Goal: Find specific page/section: Find specific page/section

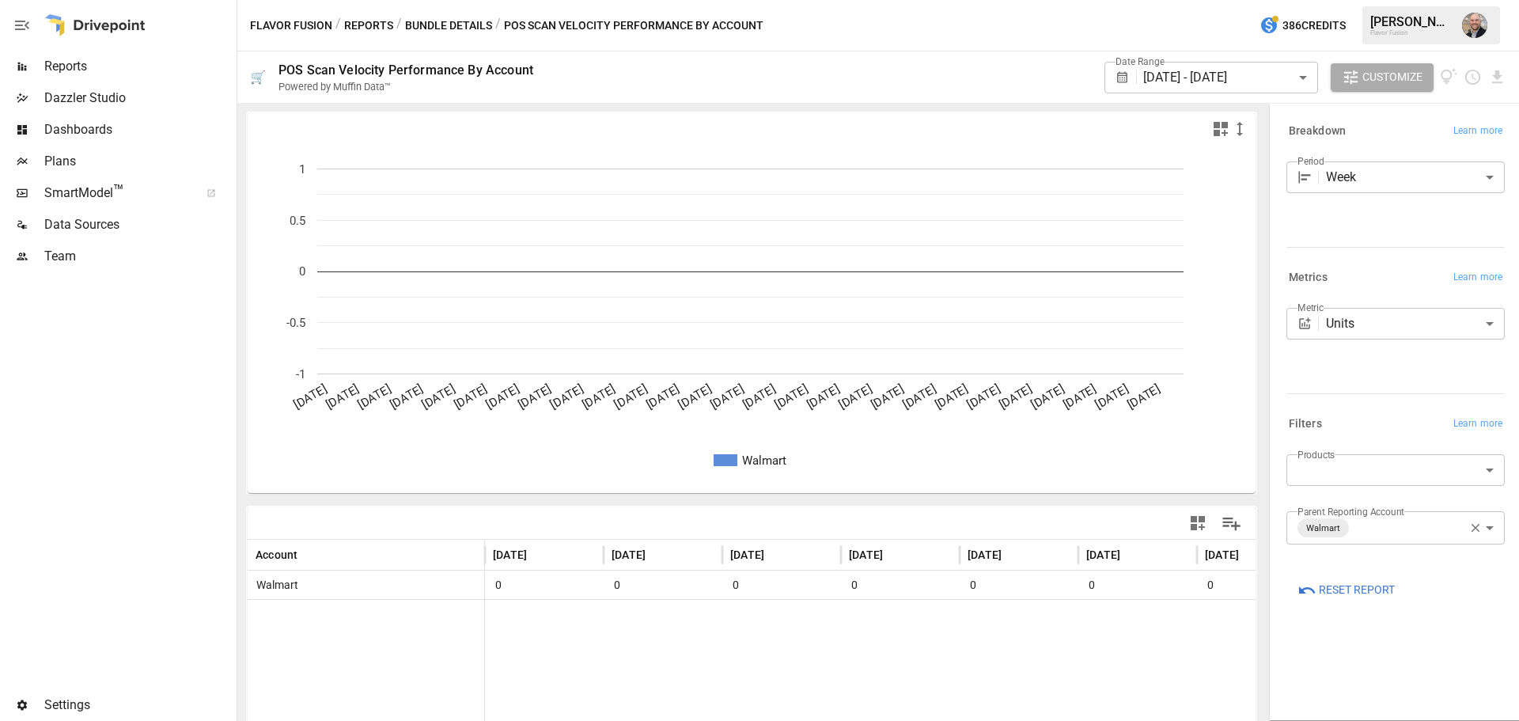
click at [362, 19] on button "Reports" at bounding box center [368, 26] width 49 height 20
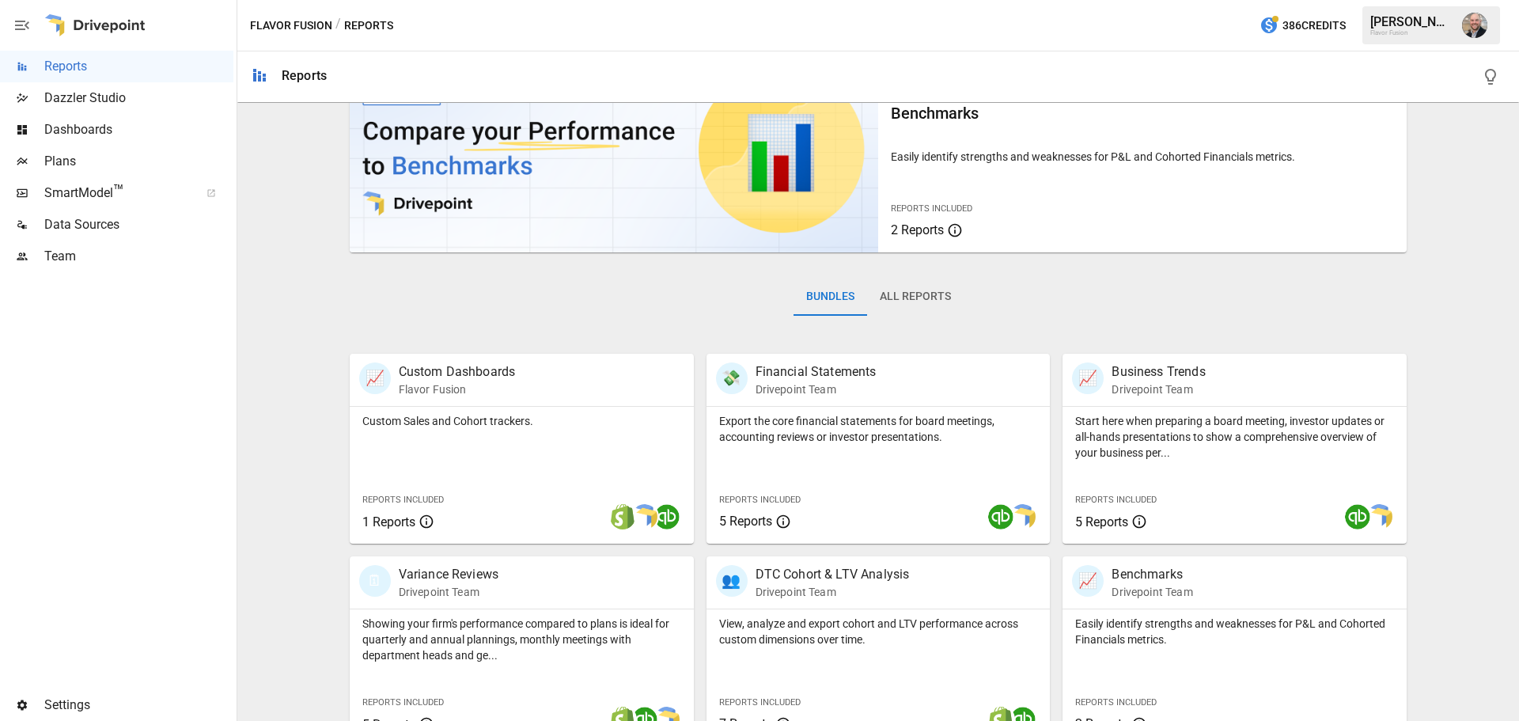
scroll to position [237, 0]
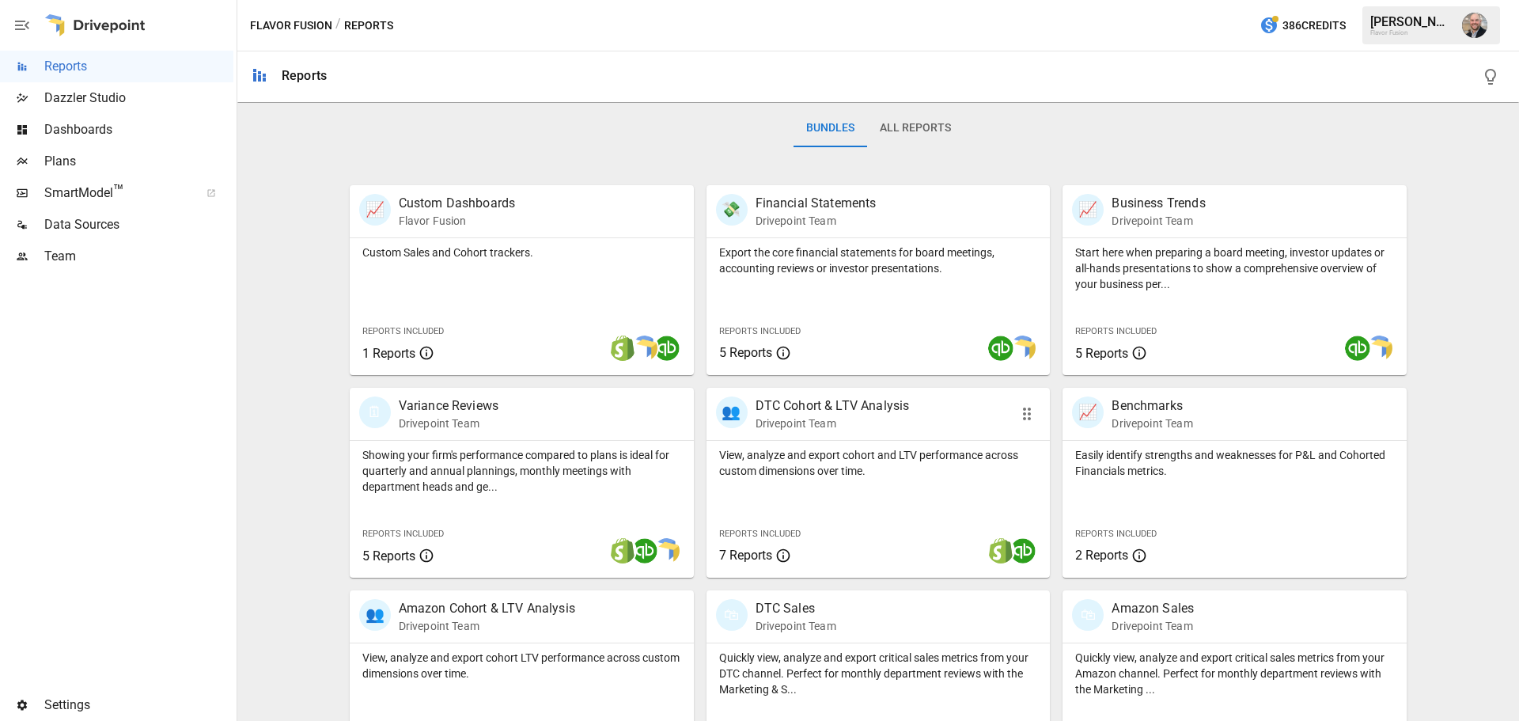
click at [816, 414] on p "DTC Cohort & LTV Analysis" at bounding box center [833, 405] width 154 height 19
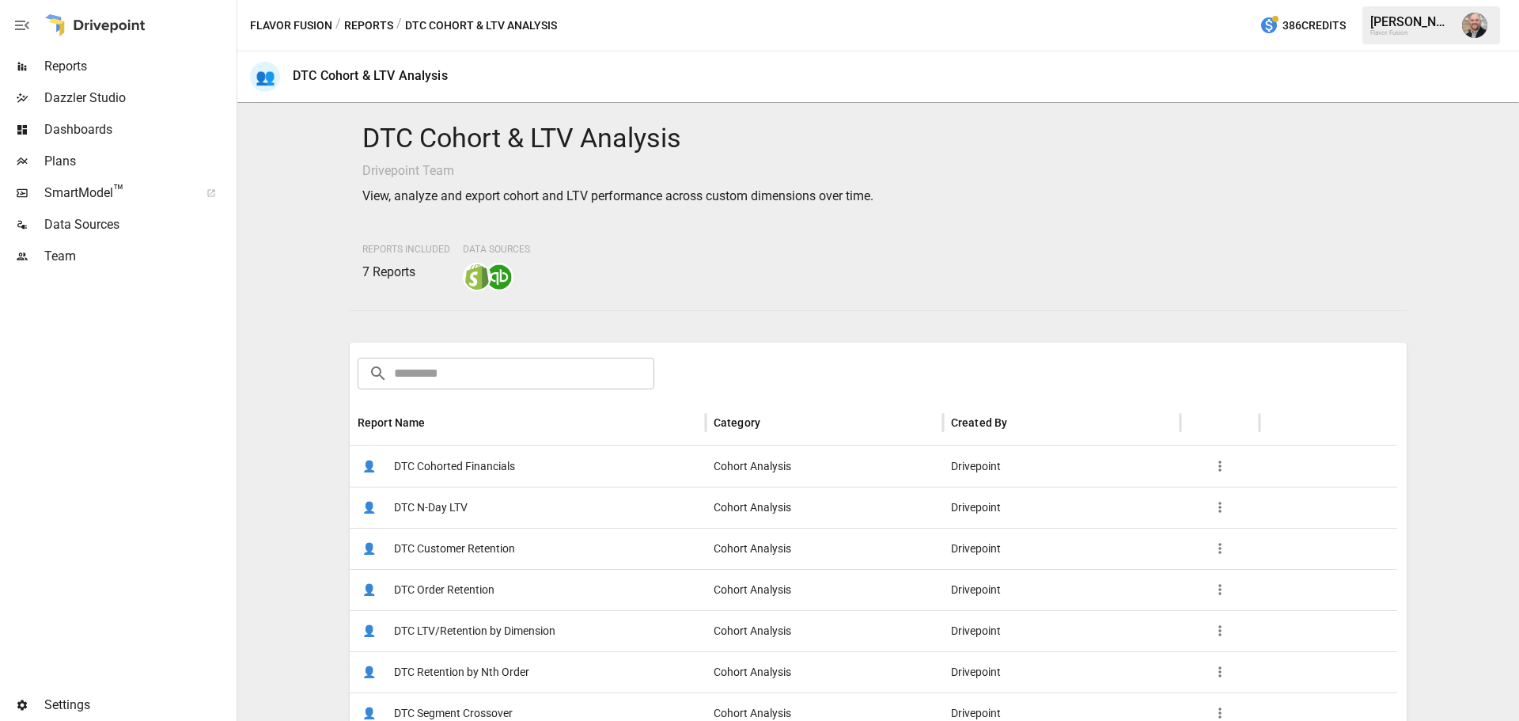
click at [486, 456] on span "DTC Cohorted Financials" at bounding box center [454, 466] width 121 height 40
